Goal: Task Accomplishment & Management: Use online tool/utility

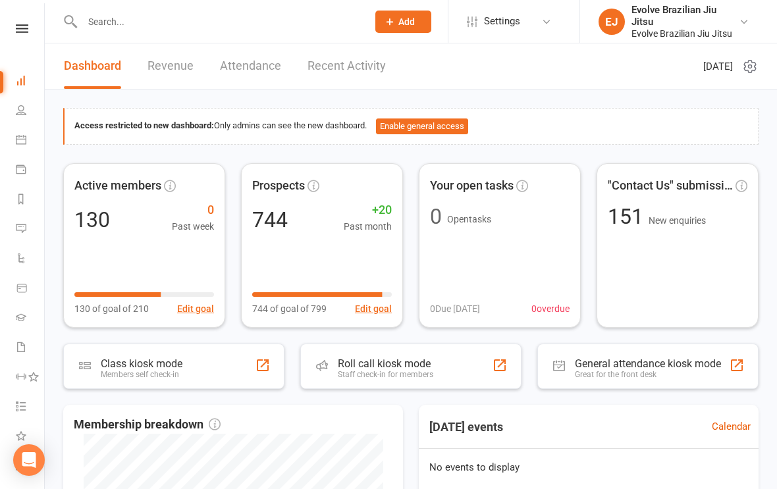
click at [20, 28] on icon at bounding box center [22, 28] width 13 height 9
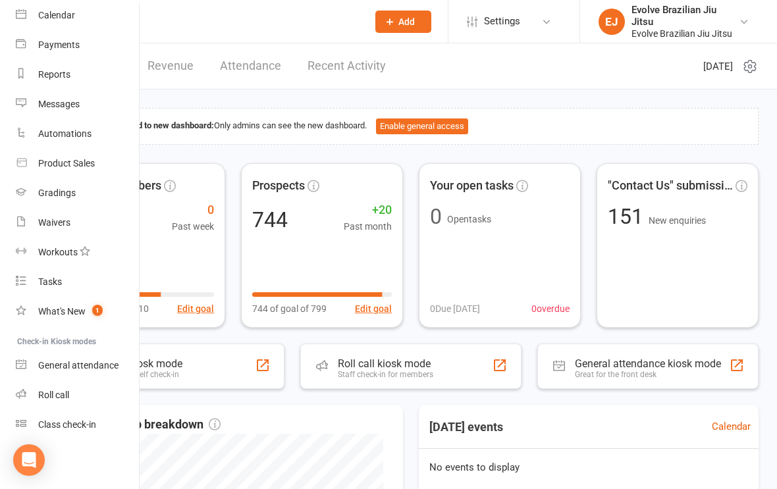
scroll to position [115, 0]
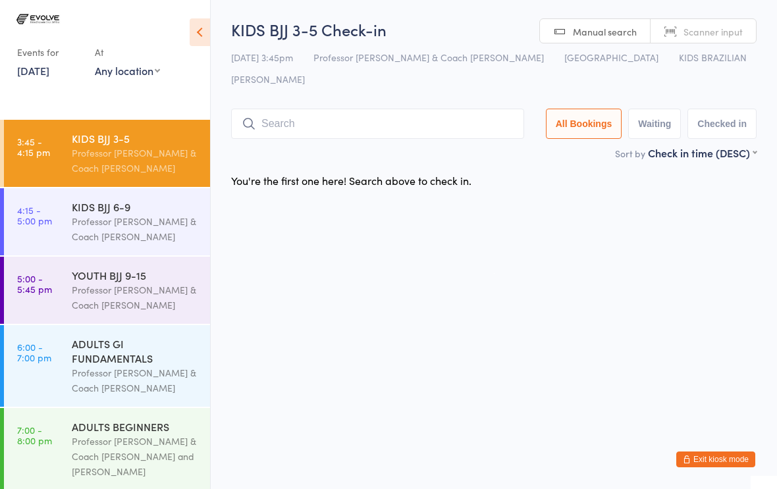
click at [160, 150] on div "Professor [PERSON_NAME] & Coach [PERSON_NAME]" at bounding box center [135, 161] width 127 height 30
click at [304, 109] on input "search" at bounding box center [377, 124] width 293 height 30
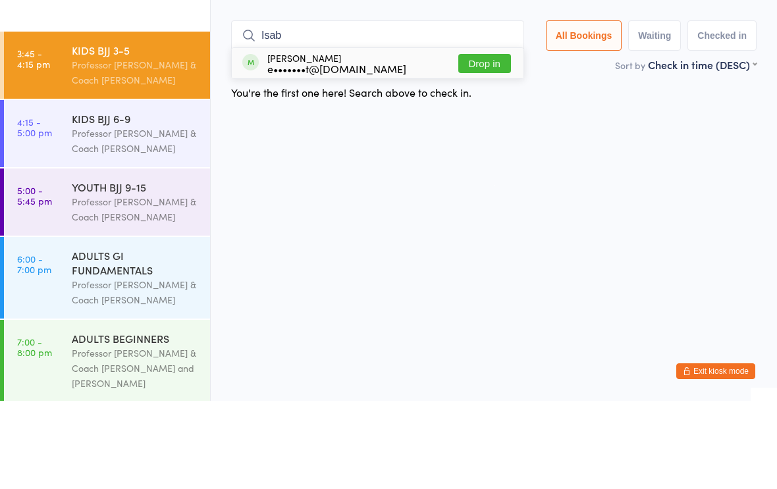
type input "Isab"
click at [471, 142] on button "Drop in" at bounding box center [484, 151] width 53 height 19
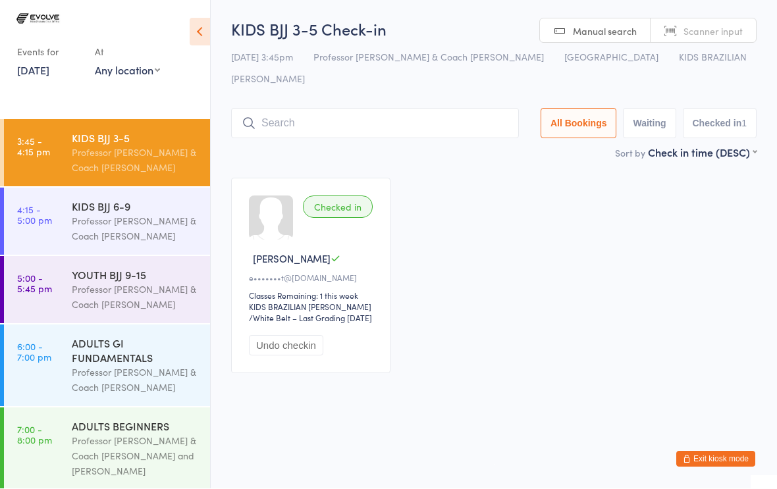
click at [439, 109] on input "search" at bounding box center [375, 124] width 288 height 30
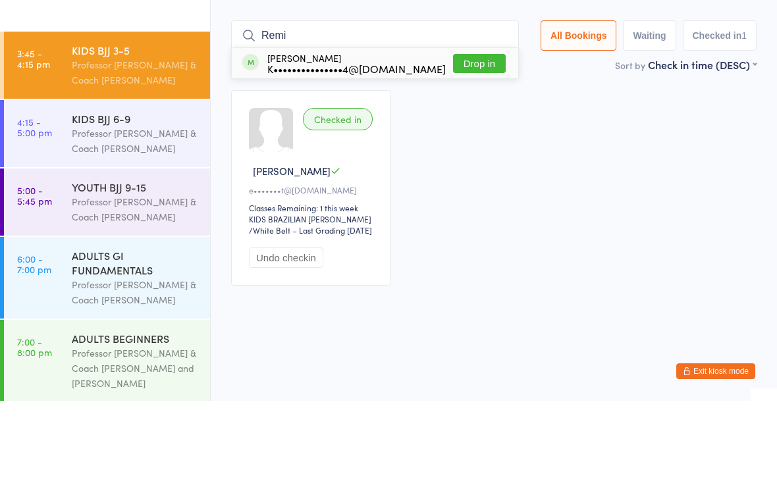
type input "Remi"
click at [479, 142] on button "Drop in" at bounding box center [479, 151] width 53 height 19
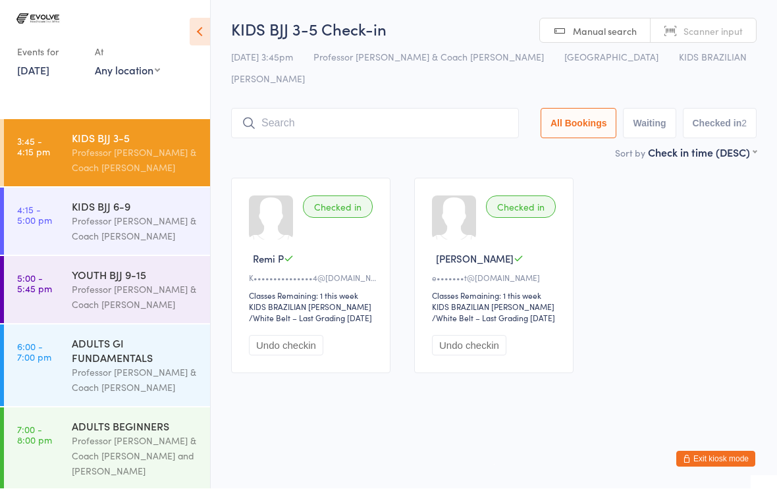
click at [276, 117] on input "search" at bounding box center [375, 124] width 288 height 30
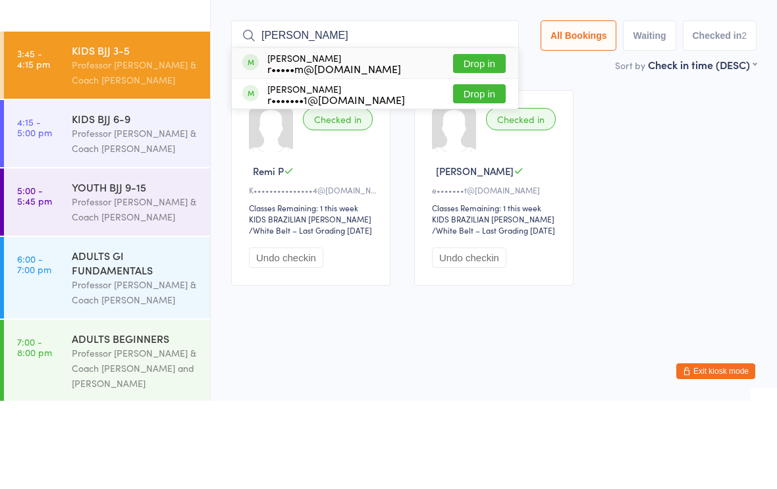
type input "[PERSON_NAME]"
click at [454, 142] on button "Drop in" at bounding box center [479, 151] width 53 height 19
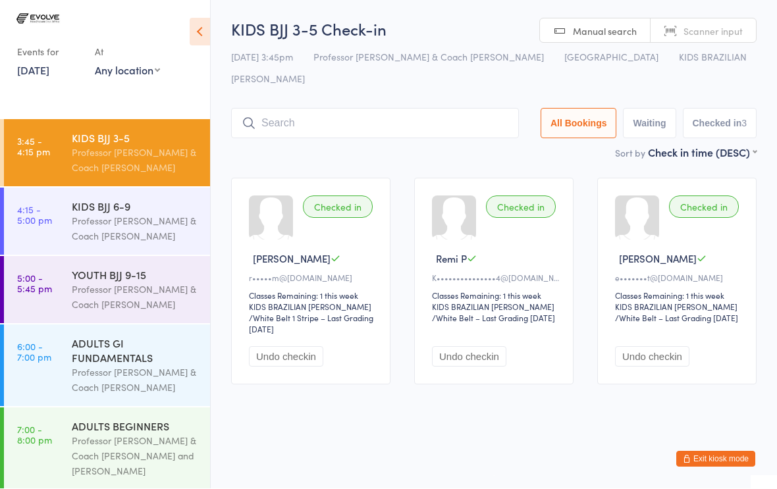
click at [312, 109] on input "search" at bounding box center [375, 124] width 288 height 30
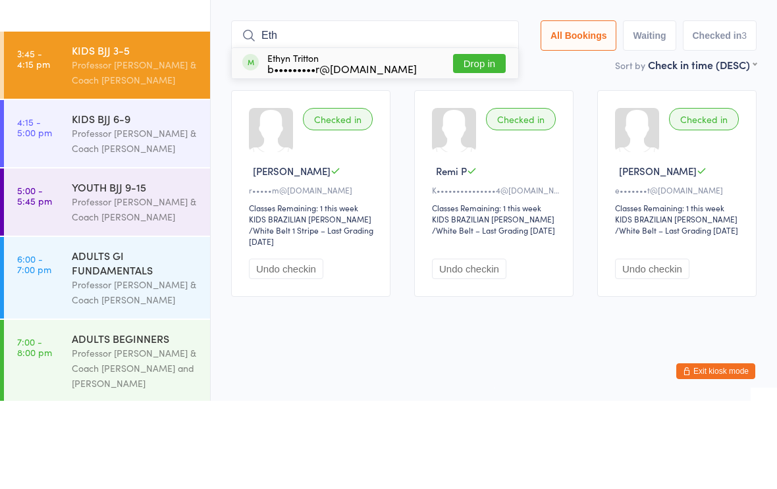
type input "Eth"
click at [467, 142] on button "Drop in" at bounding box center [479, 151] width 53 height 19
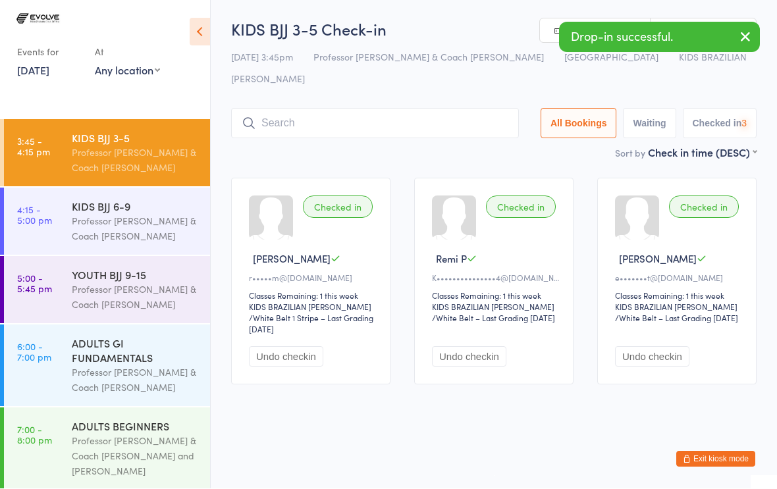
scroll to position [1, 0]
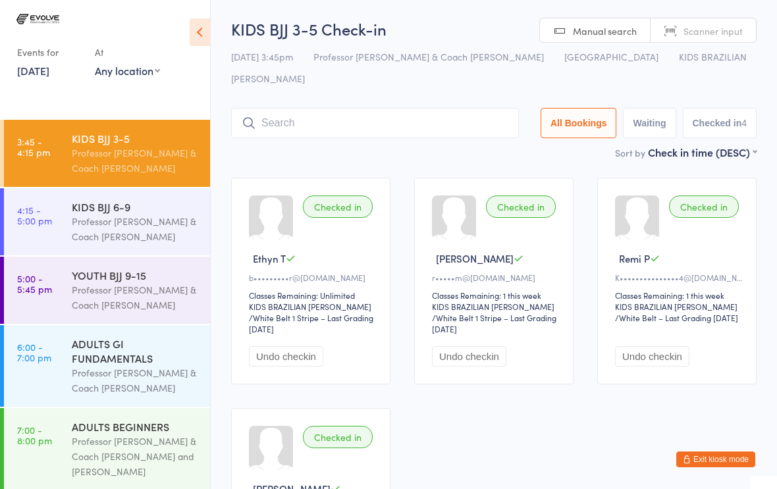
click at [279, 108] on input "search" at bounding box center [375, 123] width 288 height 30
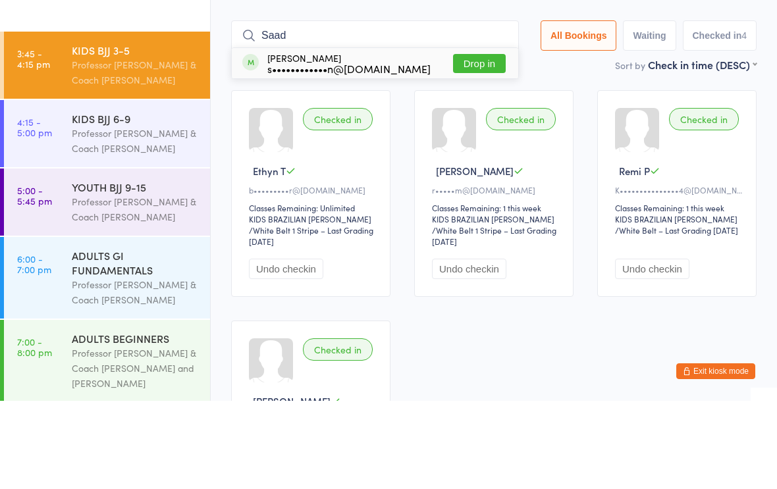
type input "Saad"
click at [454, 142] on button "Drop in" at bounding box center [479, 151] width 53 height 19
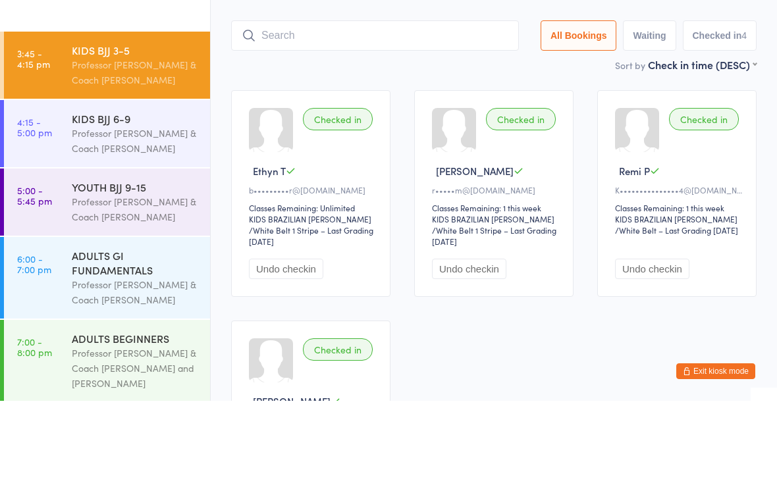
scroll to position [88, 0]
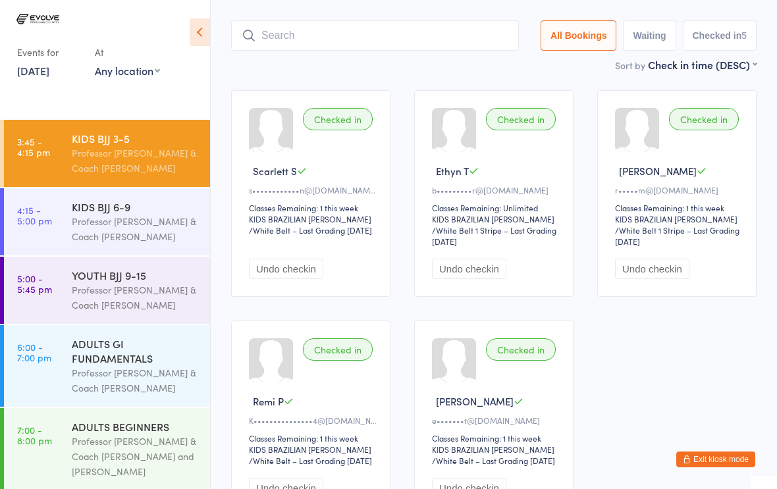
click at [286, 20] on input "search" at bounding box center [375, 35] width 288 height 30
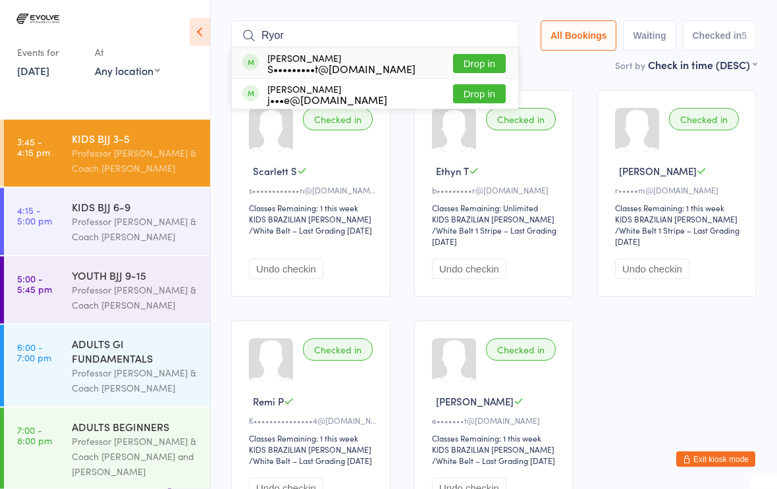
type input "Ryor"
click at [354, 64] on div "S•••••••••t@[DOMAIN_NAME]" at bounding box center [341, 69] width 148 height 11
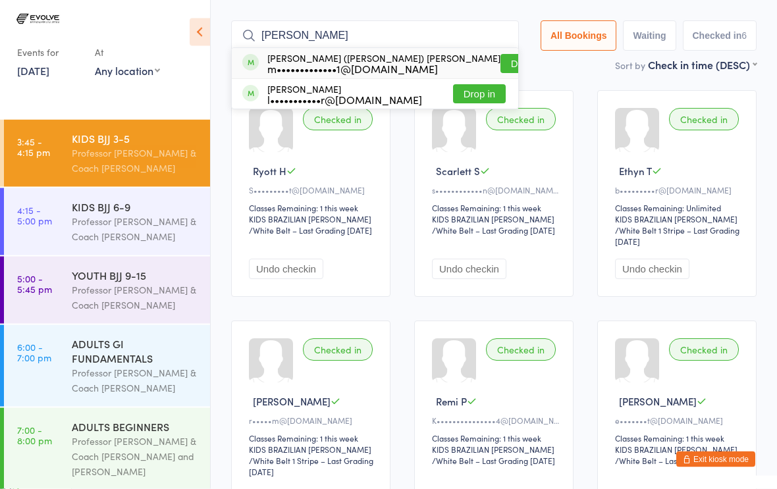
type input "[PERSON_NAME]"
click at [500, 55] on button "Drop in" at bounding box center [526, 64] width 53 height 19
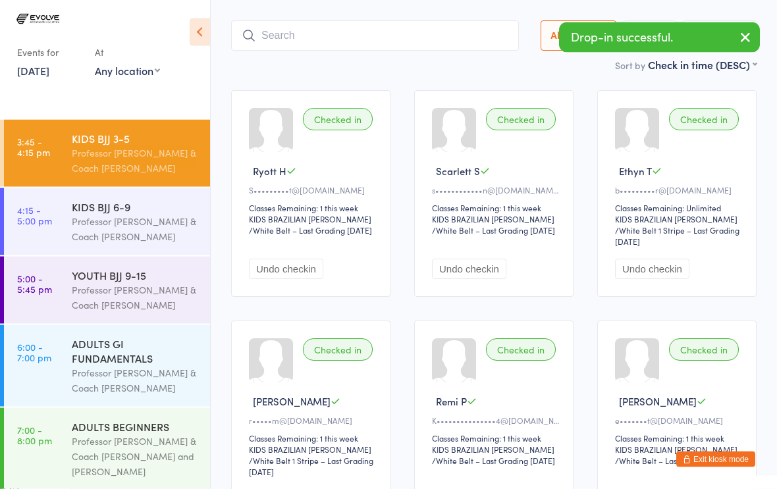
scroll to position [88, 0]
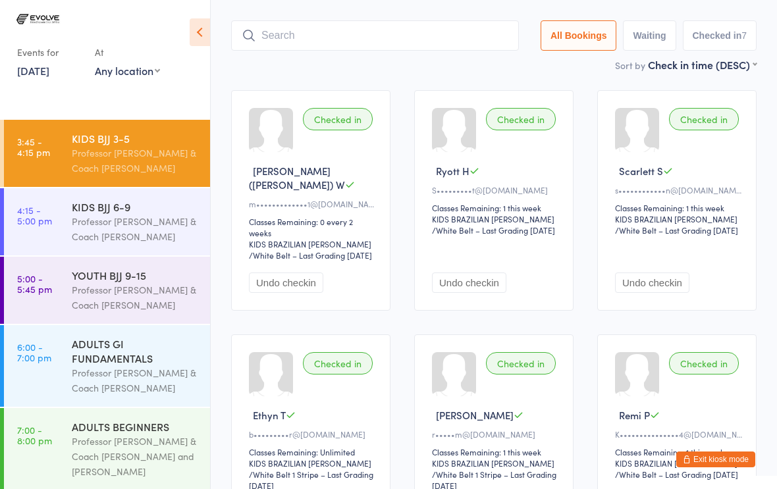
click at [130, 210] on div "KIDS BJJ 6-9" at bounding box center [135, 207] width 127 height 14
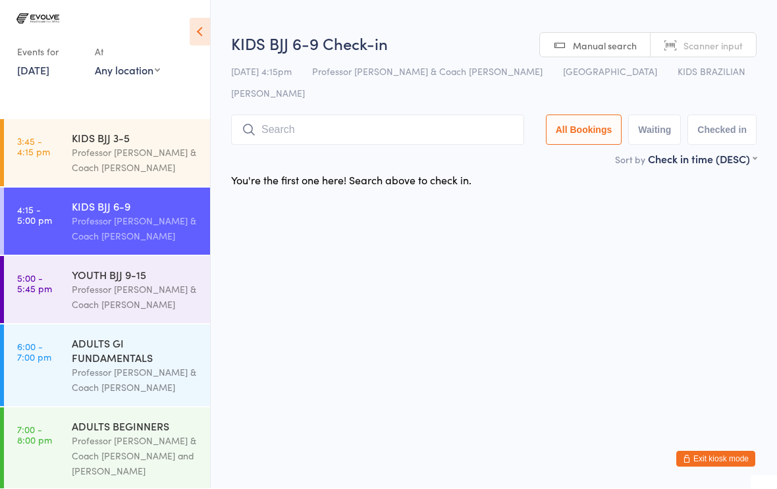
click at [350, 115] on input "search" at bounding box center [377, 130] width 293 height 30
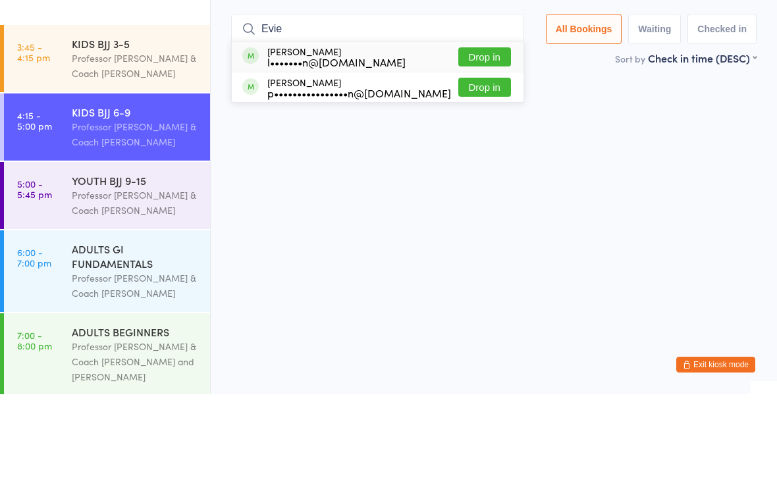
type input "Evie"
click at [475, 142] on button "Drop in" at bounding box center [484, 151] width 53 height 19
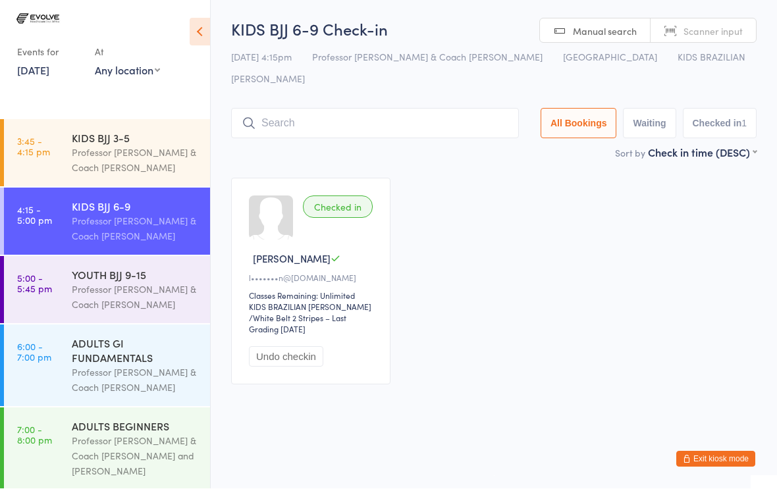
click at [365, 116] on input "search" at bounding box center [375, 124] width 288 height 30
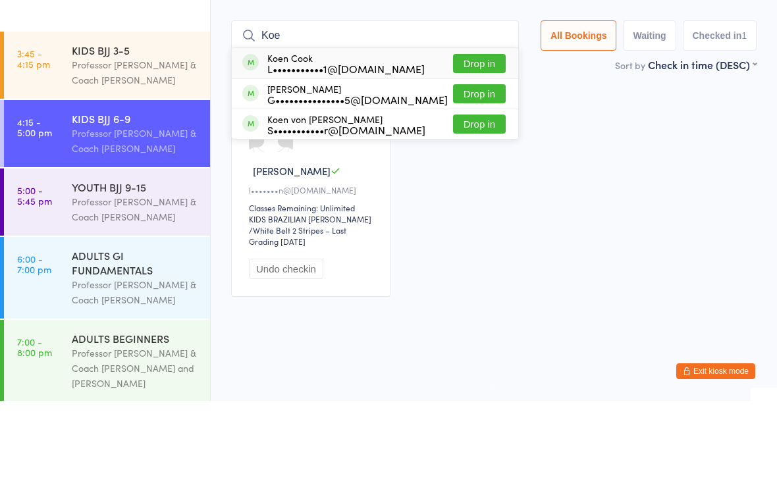
type input "Koe"
click at [335, 151] on div "L•••••••••••1@[DOMAIN_NAME]" at bounding box center [345, 156] width 157 height 11
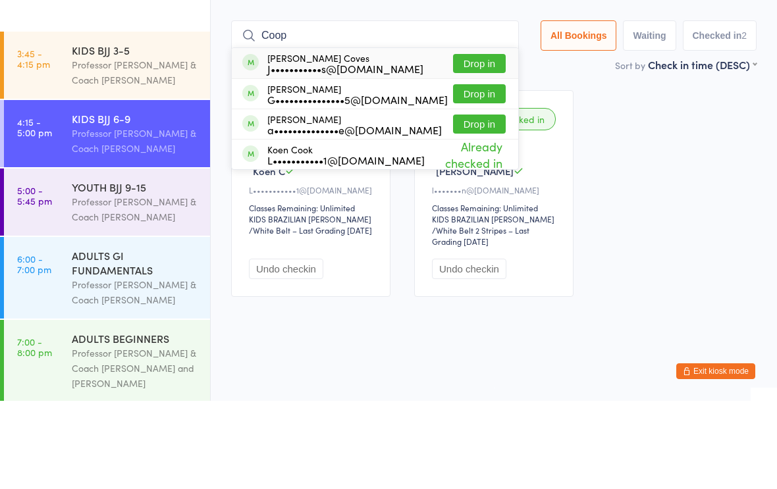
type input "Coop"
click at [469, 142] on button "Drop in" at bounding box center [479, 151] width 53 height 19
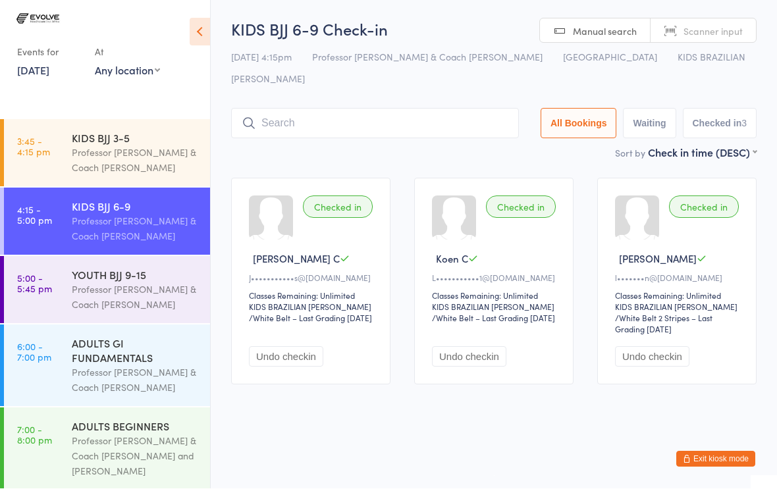
click at [304, 109] on input "search" at bounding box center [375, 124] width 288 height 30
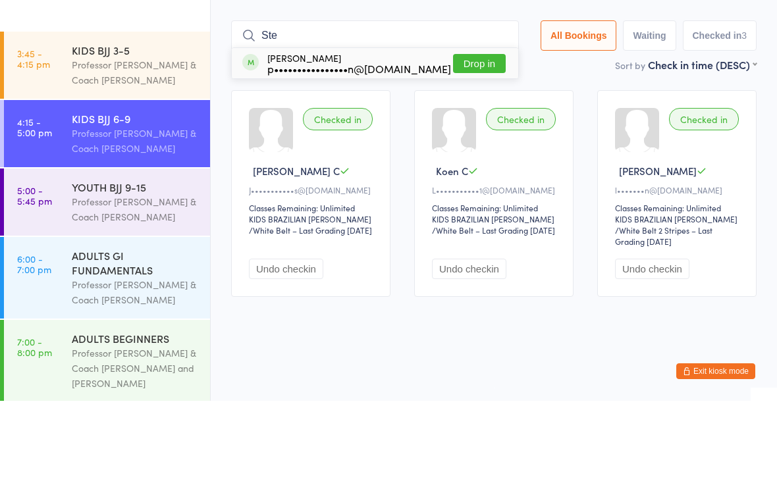
type input "Ste"
click at [473, 142] on button "Drop in" at bounding box center [479, 151] width 53 height 19
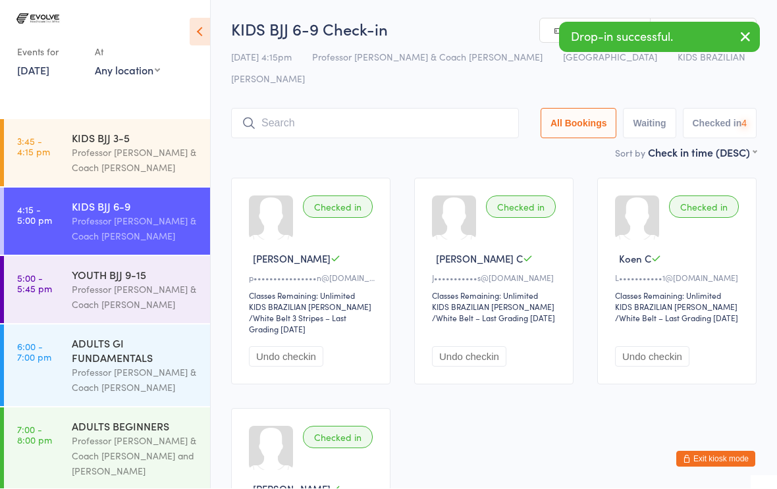
scroll to position [1, 0]
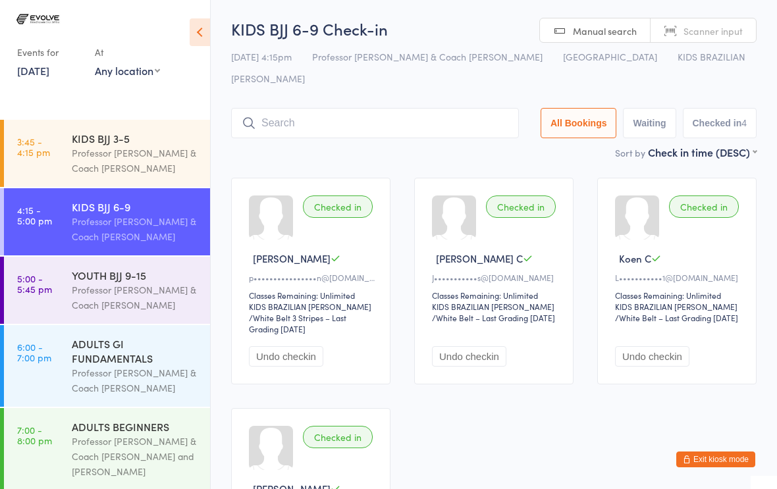
click at [280, 108] on input "search" at bounding box center [375, 123] width 288 height 30
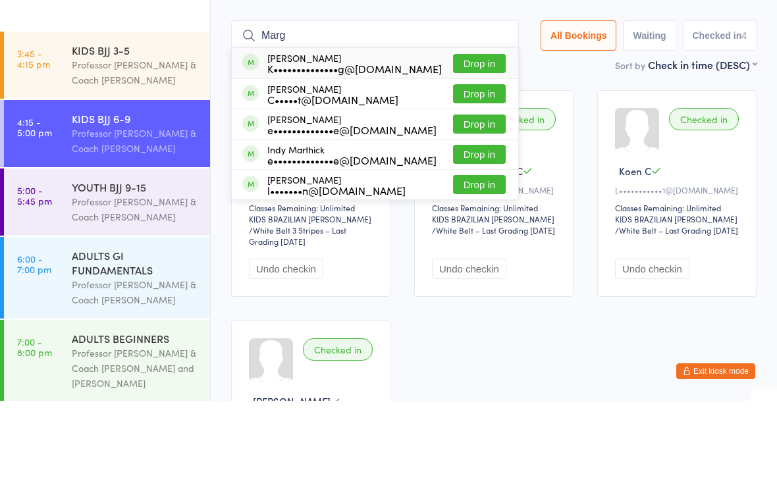
type input "Marg"
click at [460, 142] on button "Drop in" at bounding box center [479, 151] width 53 height 19
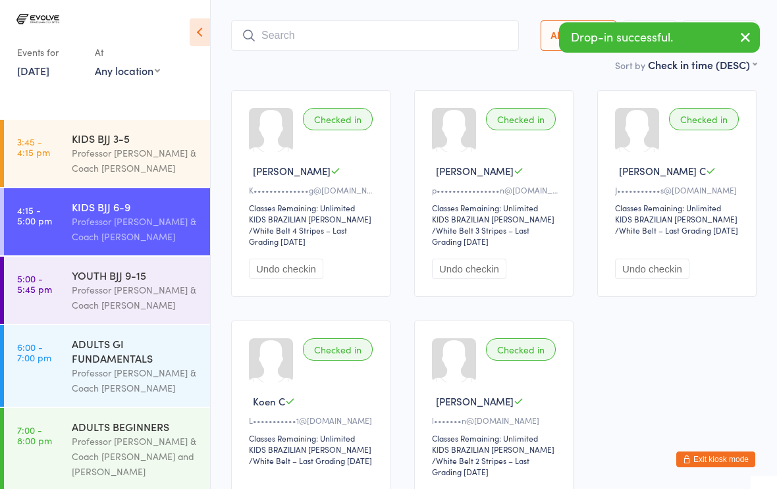
click at [277, 20] on input "search" at bounding box center [375, 35] width 288 height 30
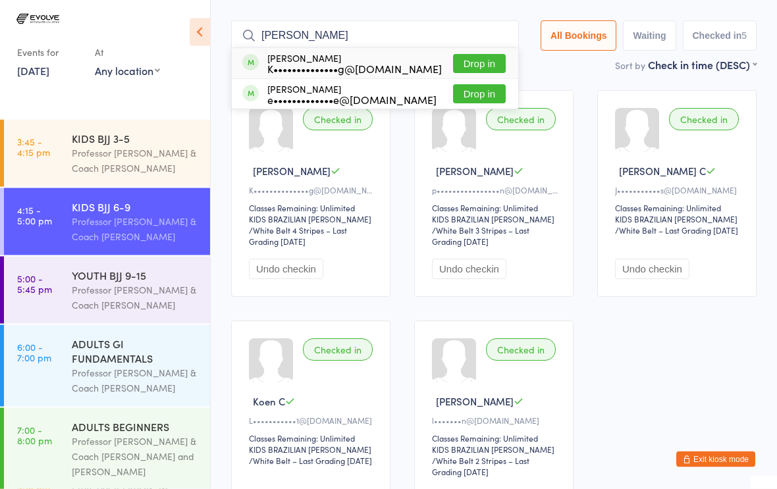
type input "[PERSON_NAME]"
click at [462, 55] on button "Drop in" at bounding box center [479, 64] width 53 height 19
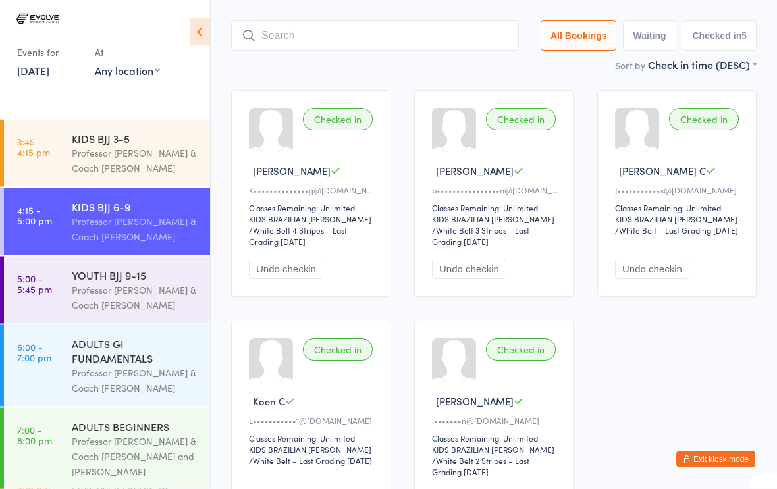
scroll to position [88, 0]
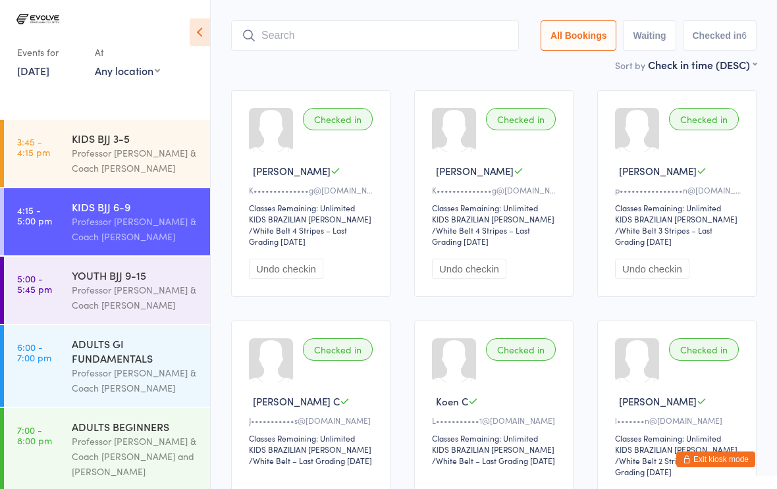
click at [288, 25] on input "search" at bounding box center [375, 35] width 288 height 30
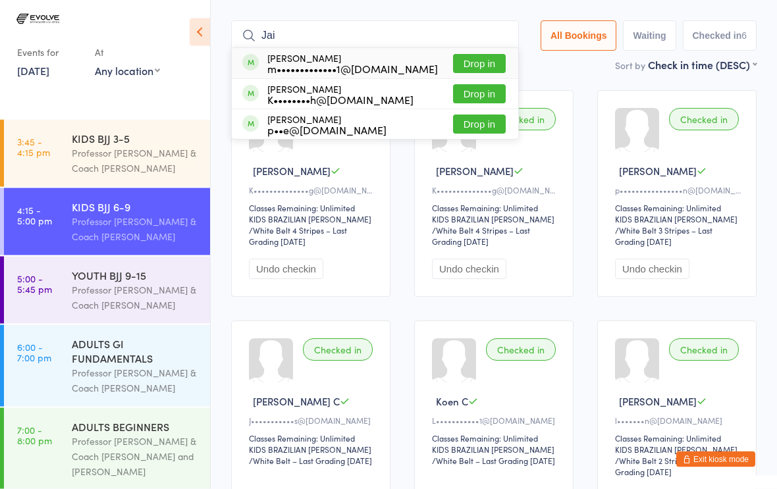
type input "Jai"
click at [473, 55] on button "Drop in" at bounding box center [479, 64] width 53 height 19
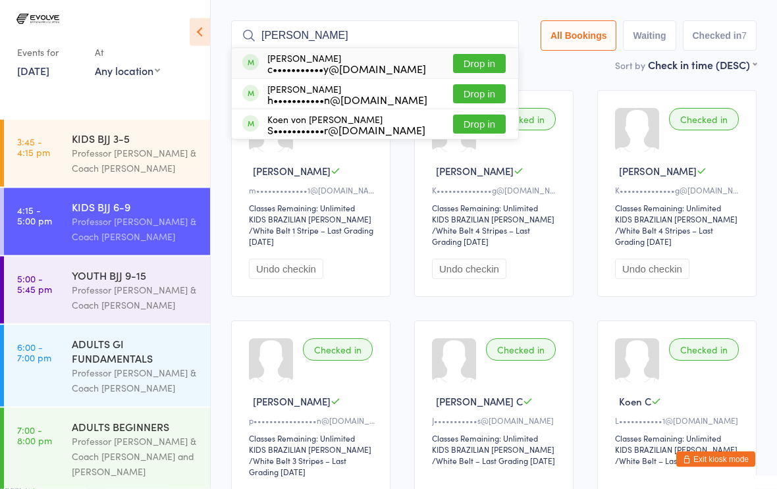
type input "[PERSON_NAME]"
click at [474, 85] on button "Drop in" at bounding box center [479, 94] width 53 height 19
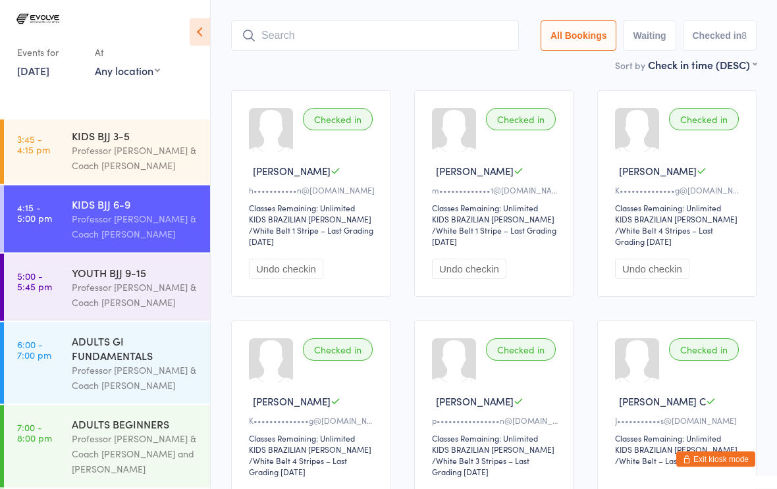
scroll to position [11, 0]
click at [363, 21] on input "search" at bounding box center [375, 36] width 288 height 30
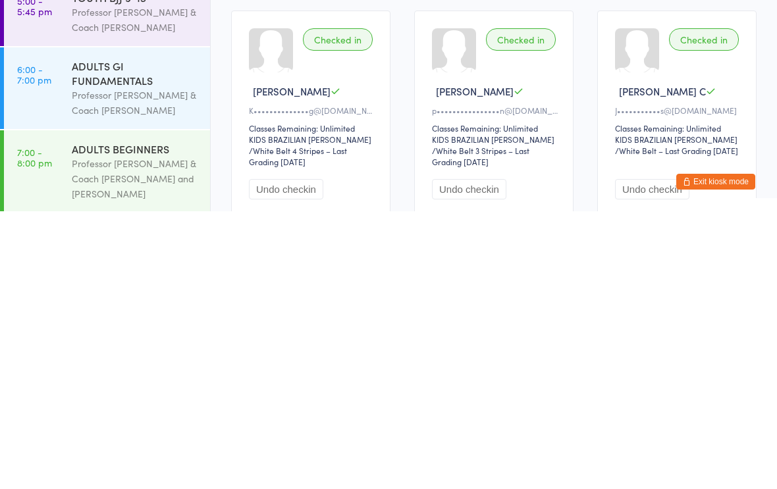
scroll to position [204, 0]
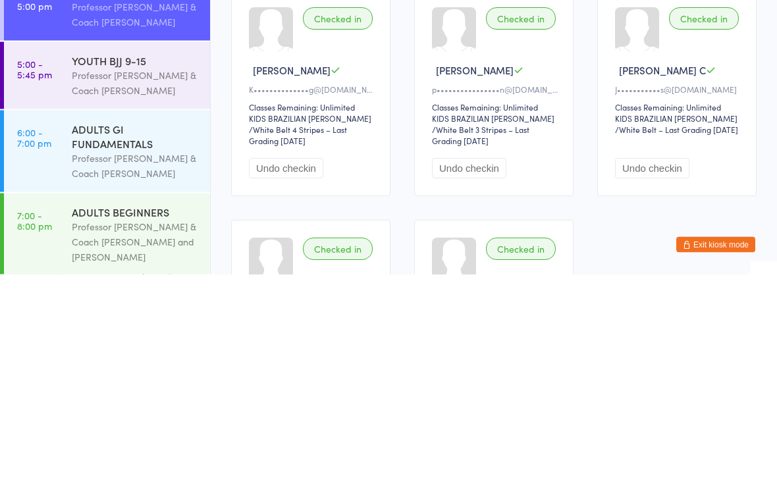
click at [132, 282] on div "Professor [PERSON_NAME] & Coach [PERSON_NAME]" at bounding box center [135, 297] width 127 height 30
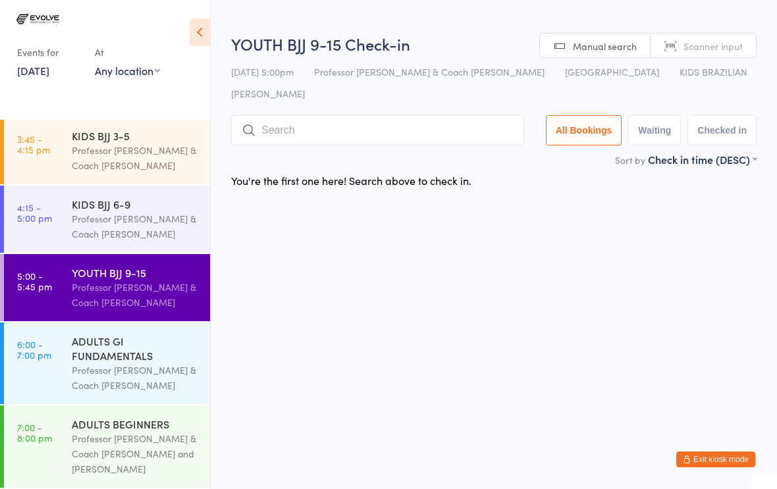
scroll to position [11, 0]
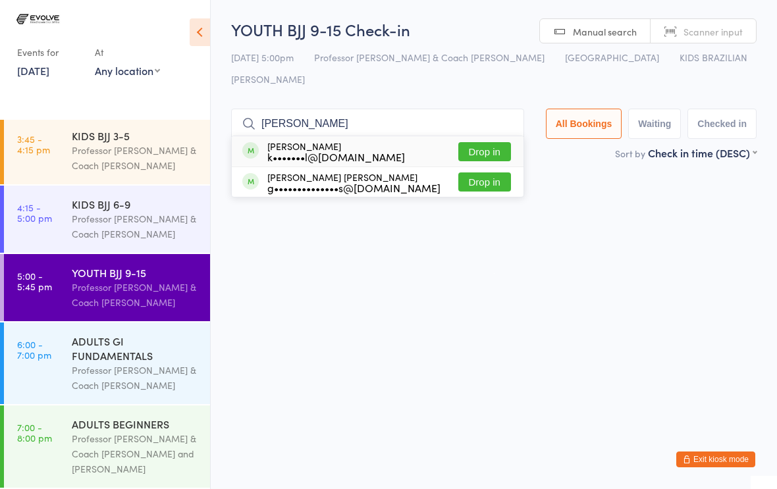
type input "[PERSON_NAME]"
click at [476, 142] on button "Drop in" at bounding box center [484, 151] width 53 height 19
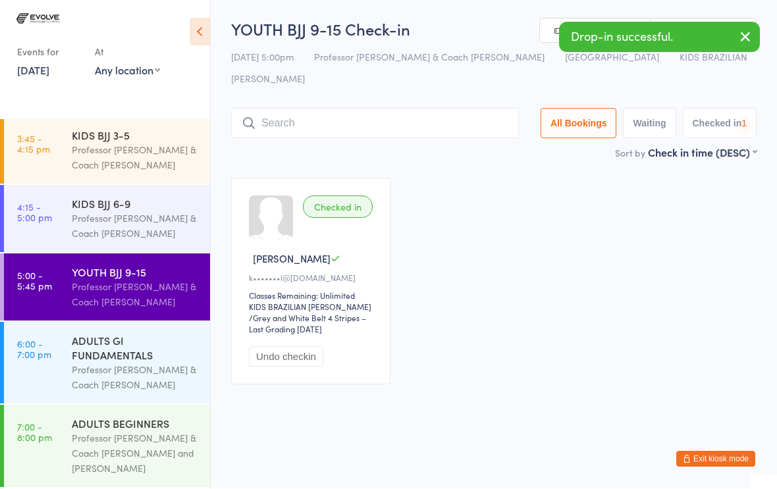
click at [342, 113] on input "search" at bounding box center [375, 124] width 288 height 30
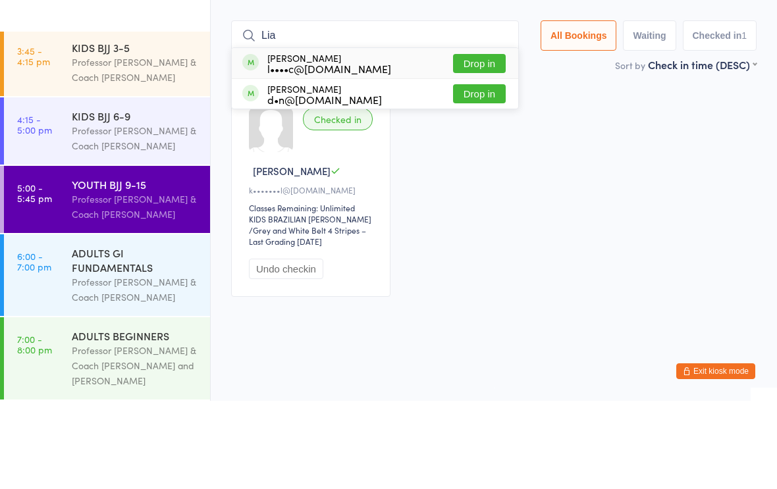
type input "Lia"
click at [468, 142] on button "Drop in" at bounding box center [479, 151] width 53 height 19
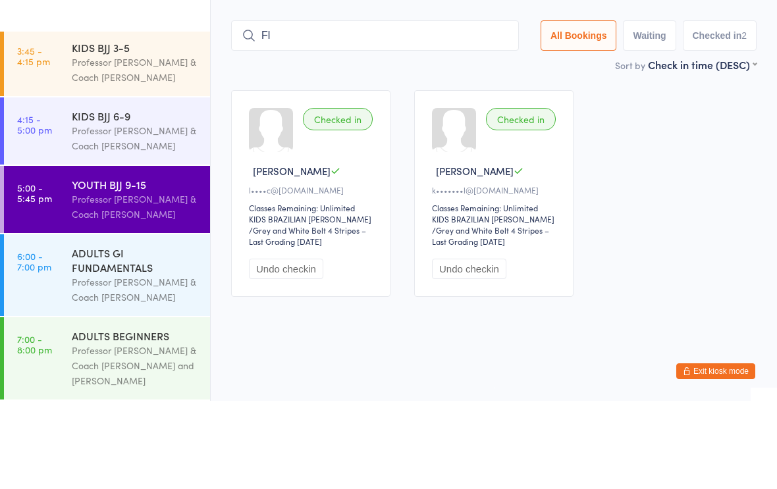
type input "F"
type input "A"
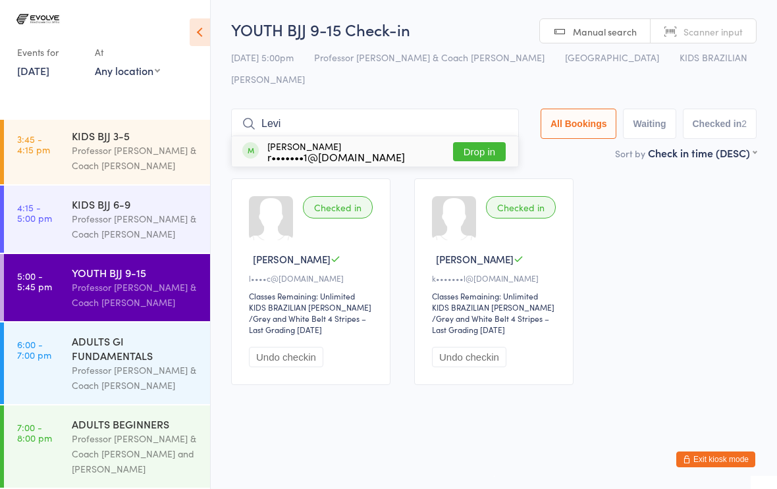
type input "Levi"
click at [465, 142] on button "Drop in" at bounding box center [479, 151] width 53 height 19
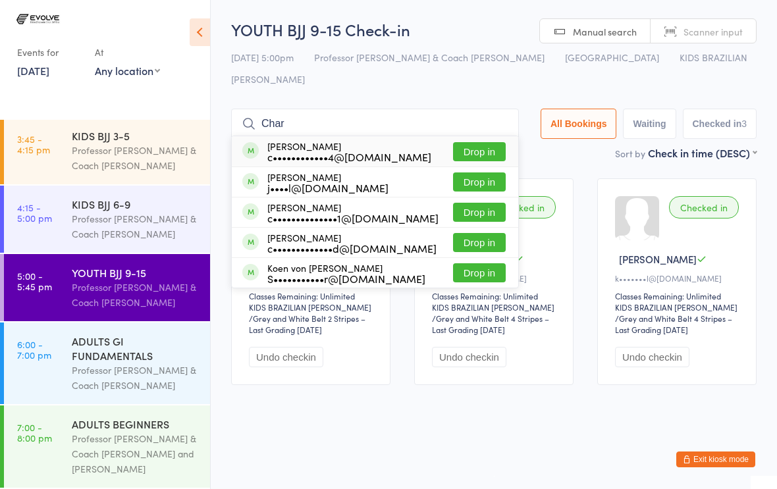
type input "Char"
click at [479, 142] on button "Drop in" at bounding box center [479, 151] width 53 height 19
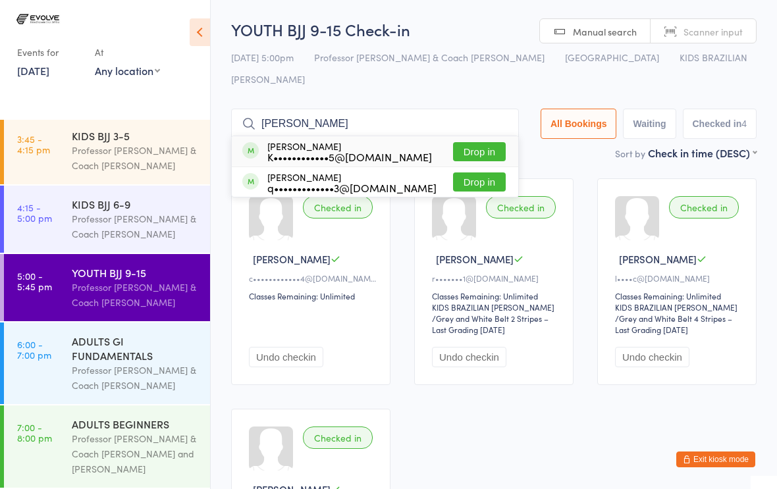
type input "[PERSON_NAME]"
click at [474, 142] on button "Drop in" at bounding box center [479, 151] width 53 height 19
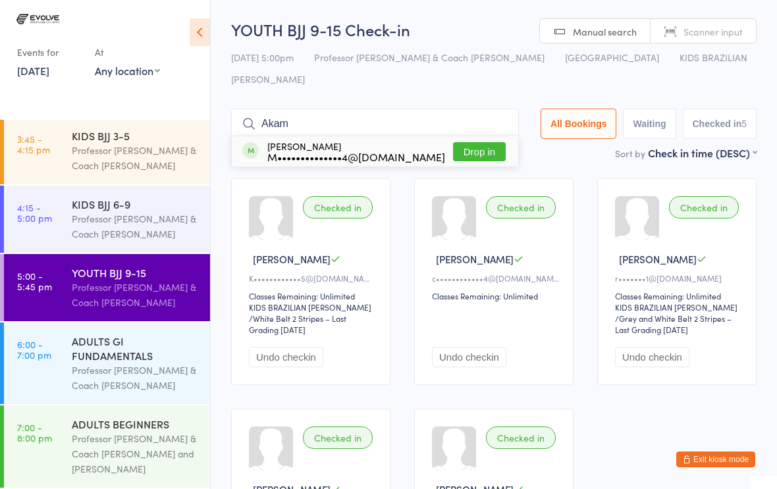
type input "Akam"
click at [471, 142] on button "Drop in" at bounding box center [479, 151] width 53 height 19
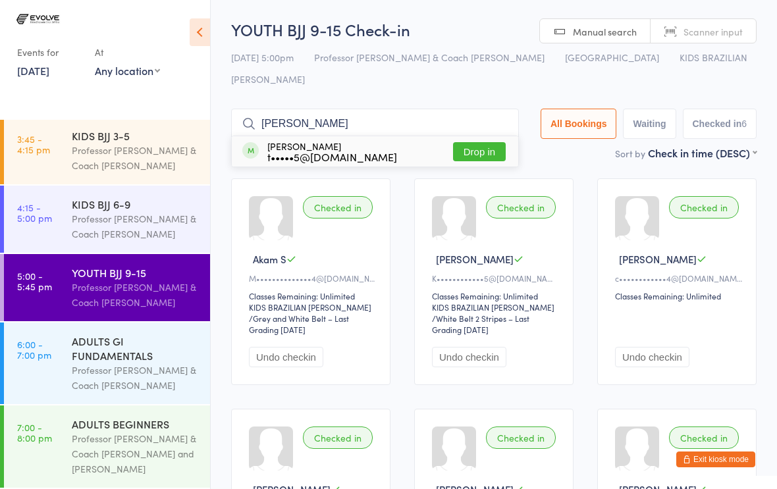
type input "[PERSON_NAME]"
click at [298, 151] on div "t•••••5@[DOMAIN_NAME]" at bounding box center [332, 156] width 130 height 11
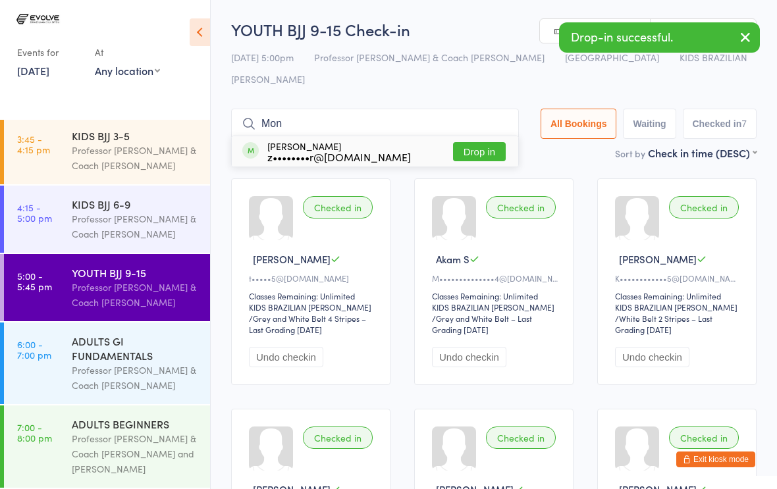
type input "Mon"
click at [453, 142] on button "Drop in" at bounding box center [479, 151] width 53 height 19
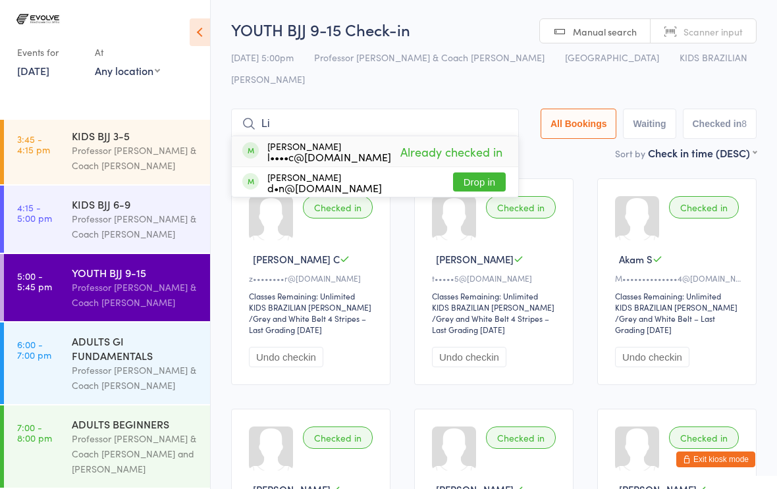
type input "L"
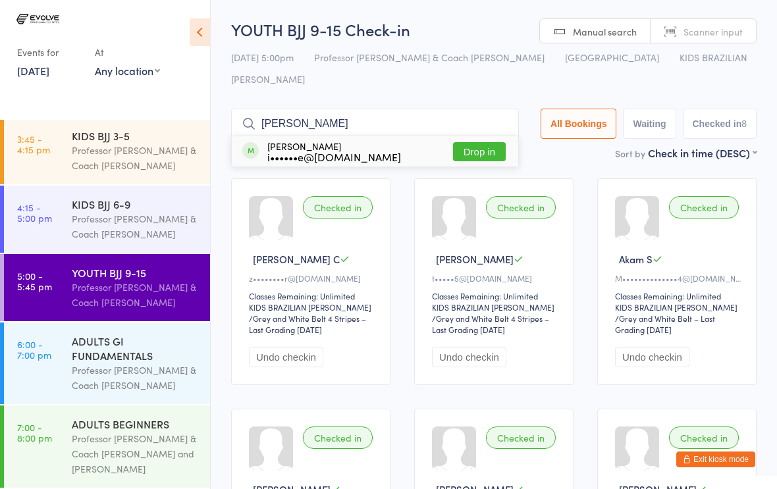
type input "[PERSON_NAME]"
click at [465, 142] on button "Drop in" at bounding box center [479, 151] width 53 height 19
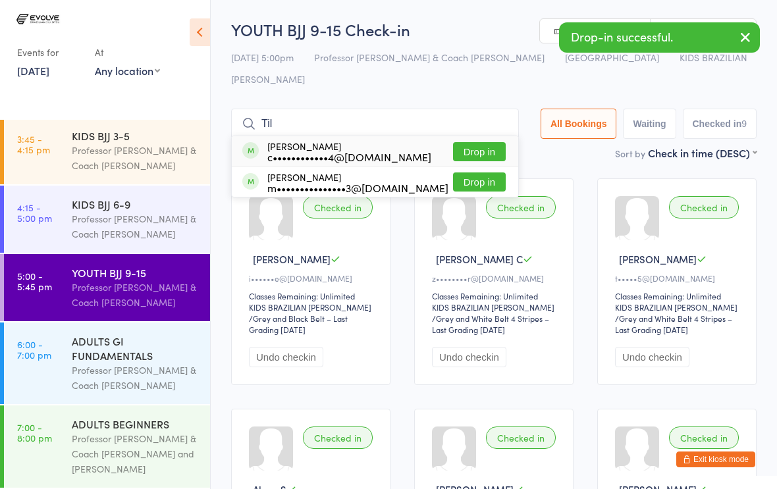
type input "Til"
click at [467, 142] on button "Drop in" at bounding box center [479, 151] width 53 height 19
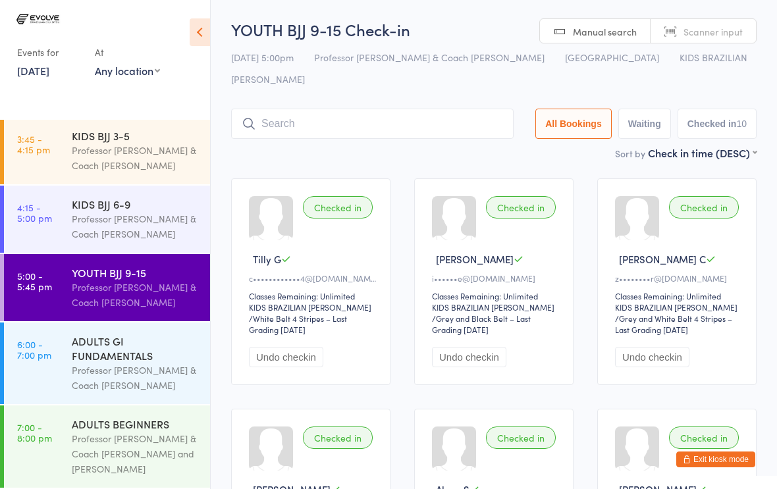
click at [301, 109] on input "search" at bounding box center [372, 124] width 282 height 30
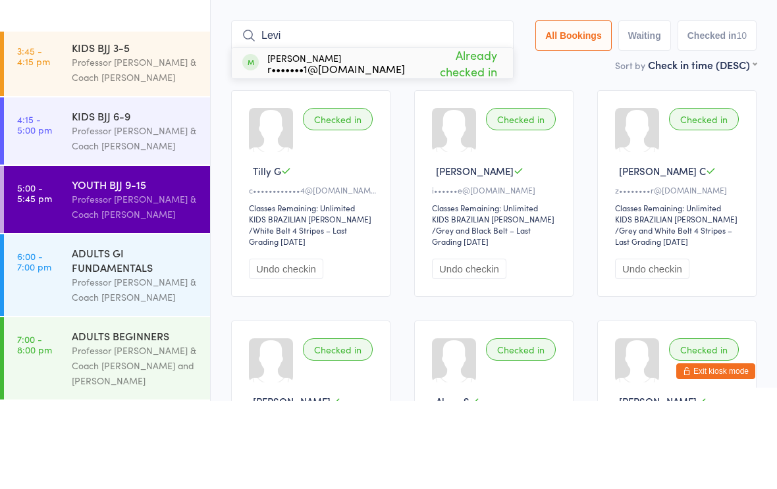
type input "Levi"
click at [433, 132] on span "Already checked in" at bounding box center [452, 152] width 95 height 40
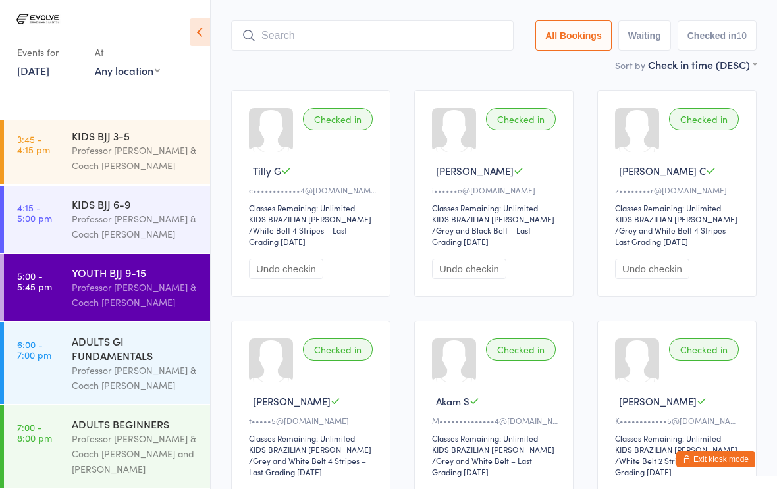
click at [394, 28] on input "search" at bounding box center [372, 35] width 282 height 30
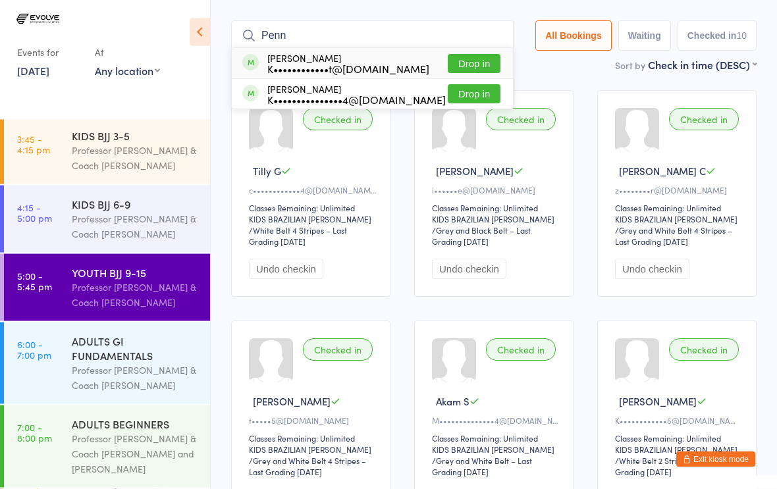
type input "Penn"
click at [338, 64] on div "K••••••••••••t@[DOMAIN_NAME]" at bounding box center [348, 69] width 162 height 11
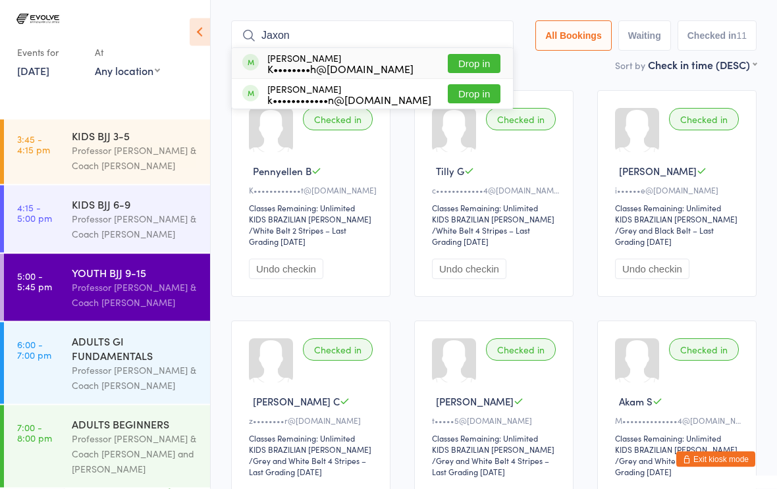
type input "Jaxon"
click at [419, 49] on div "[PERSON_NAME] K••••••••h@[DOMAIN_NAME] Drop in" at bounding box center [372, 64] width 281 height 30
